Goal: Task Accomplishment & Management: Manage account settings

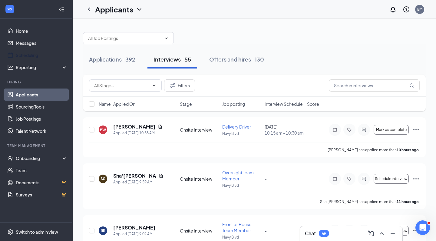
click at [26, 55] on link "Scheduling" at bounding box center [42, 55] width 52 height 12
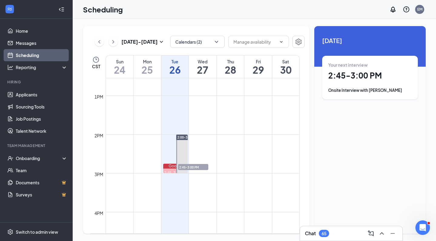
scroll to position [499, 0]
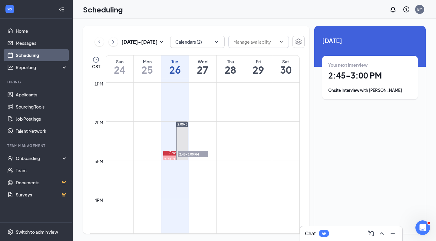
click at [190, 152] on span "2:45-3:00 PM" at bounding box center [193, 154] width 30 height 6
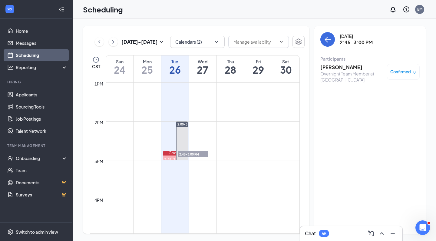
click at [334, 67] on h3 "[PERSON_NAME]" at bounding box center [352, 67] width 64 height 7
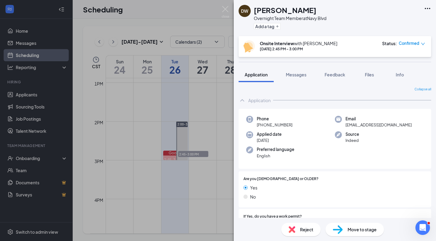
click at [308, 230] on span "Reject" at bounding box center [306, 229] width 13 height 7
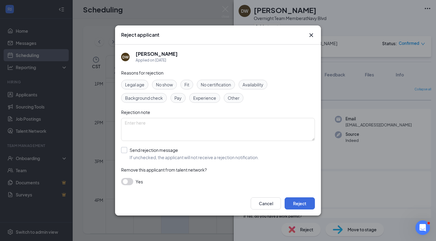
click at [126, 148] on div at bounding box center [124, 150] width 6 height 6
click at [126, 148] on input "Send rejection message If unchecked, the applicant will not receive a rejection…" at bounding box center [190, 153] width 138 height 13
checkbox input "true"
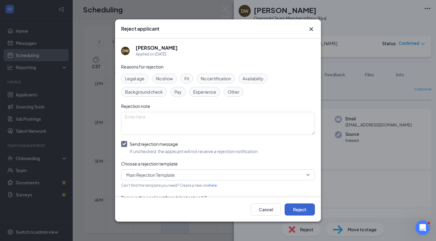
click at [291, 210] on button "Reject" at bounding box center [300, 209] width 30 height 12
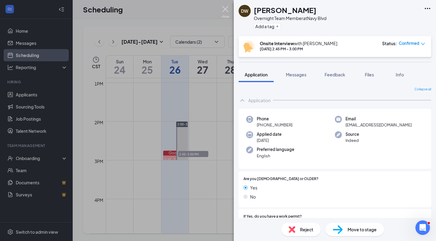
click at [226, 9] on img at bounding box center [226, 12] width 8 height 12
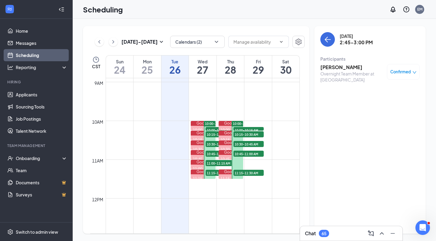
scroll to position [344, 0]
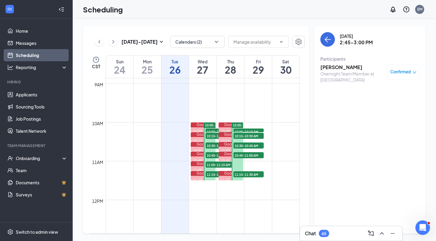
click at [213, 129] on span "10:00-10:15 AM" at bounding box center [221, 131] width 30 height 6
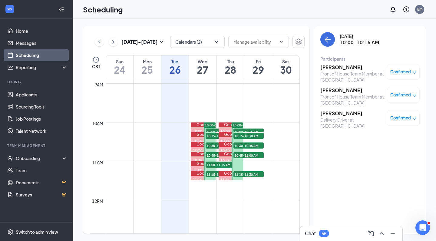
click at [211, 136] on span "10:15-10:30 AM" at bounding box center [221, 136] width 30 height 6
click at [207, 145] on span "10:30-10:45 AM" at bounding box center [221, 145] width 30 height 6
click at [208, 155] on span "10:45-11:00 AM" at bounding box center [221, 155] width 30 height 6
click at [209, 163] on span "11:00-11:15 AM" at bounding box center [221, 164] width 30 height 6
click at [210, 173] on span "11:15-11:30 AM" at bounding box center [221, 174] width 30 height 6
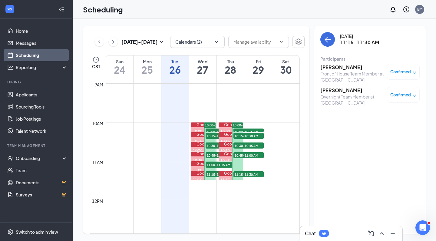
click at [238, 130] on span "10:00-10:15 AM" at bounding box center [248, 131] width 30 height 6
click at [238, 136] on span "10:15-10:30 AM" at bounding box center [248, 136] width 30 height 6
click at [238, 146] on span "10:30-10:45 AM" at bounding box center [248, 145] width 30 height 6
click at [238, 156] on span "10:45-11:00 AM" at bounding box center [248, 155] width 30 height 6
click at [240, 175] on span "11:15-11:30 AM" at bounding box center [248, 174] width 30 height 6
